Goal: Task Accomplishment & Management: Manage account settings

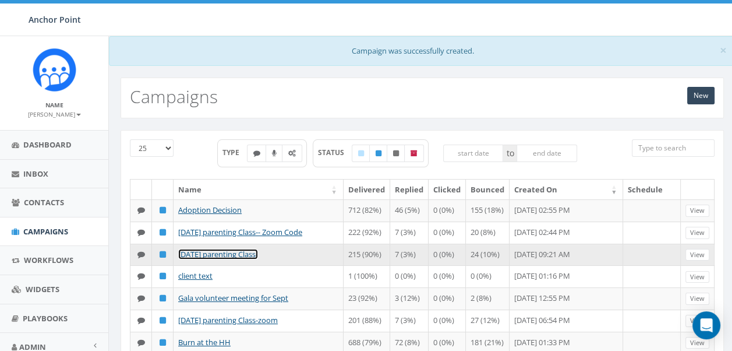
click at [199, 259] on link "[DATE] parenting Class-" at bounding box center [218, 254] width 80 height 10
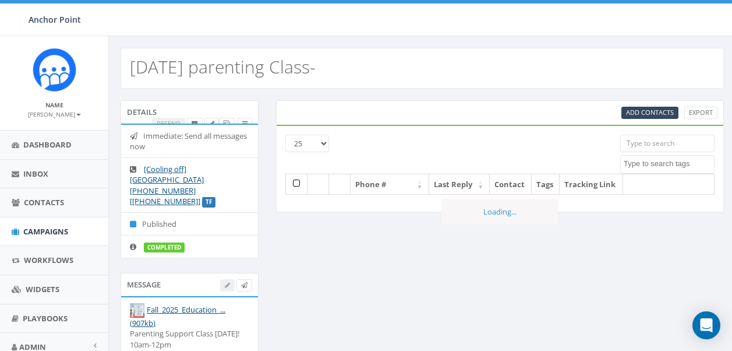
select select
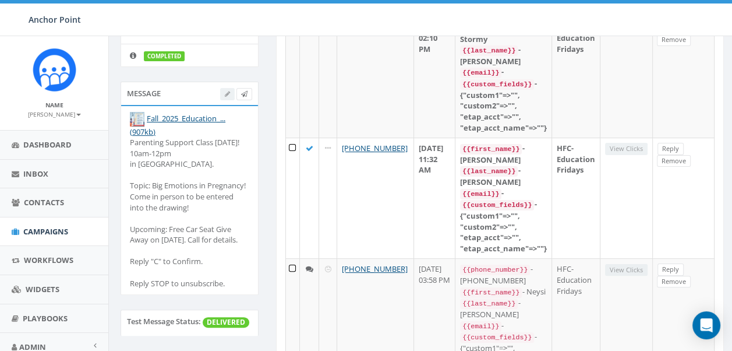
scroll to position [184, 0]
